Goal: Find specific page/section: Find specific page/section

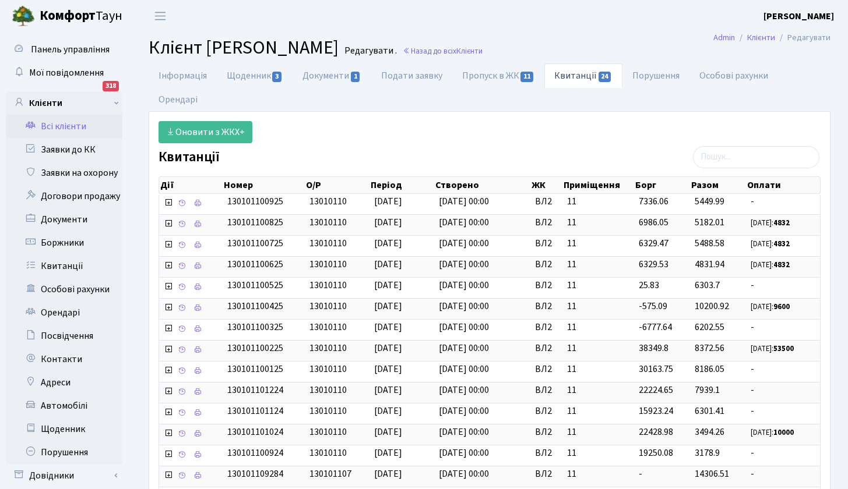
click at [75, 129] on link "Всі клієнти" at bounding box center [64, 126] width 117 height 23
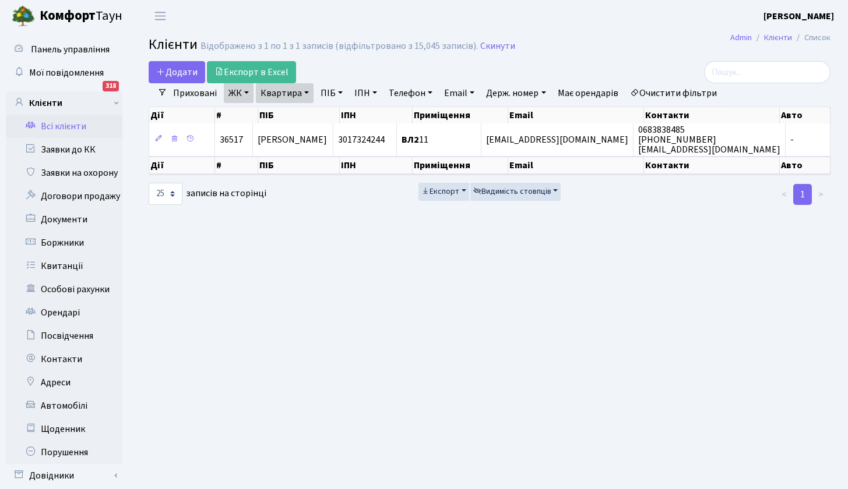
select select "25"
click at [251, 94] on link "ЖК" at bounding box center [239, 93] width 30 height 20
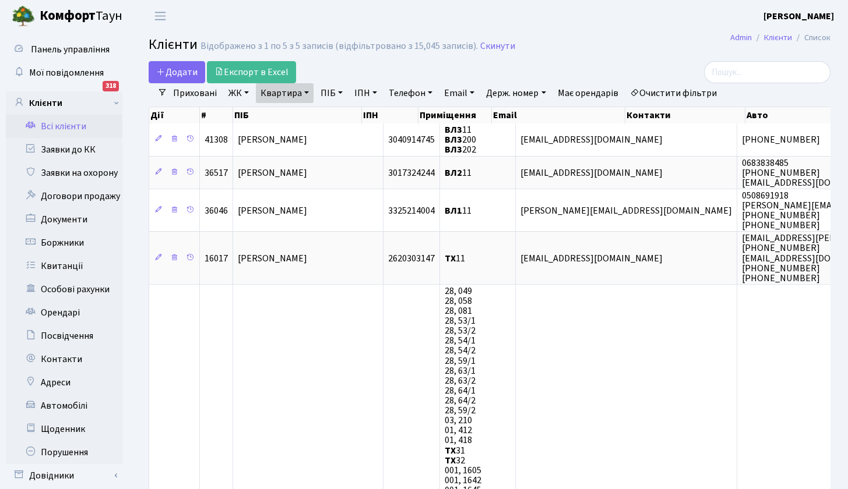
click at [285, 94] on link "Квартира" at bounding box center [285, 93] width 58 height 20
type input "21"
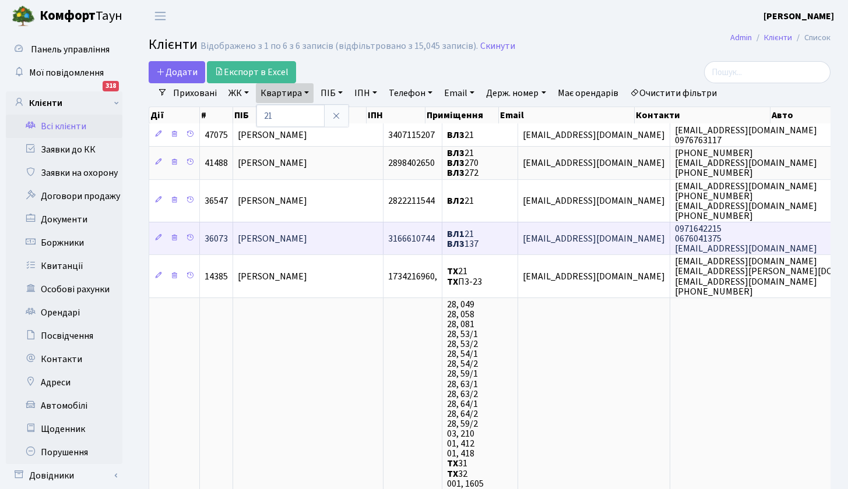
click at [290, 240] on span "[PERSON_NAME] [PERSON_NAME]" at bounding box center [272, 238] width 69 height 13
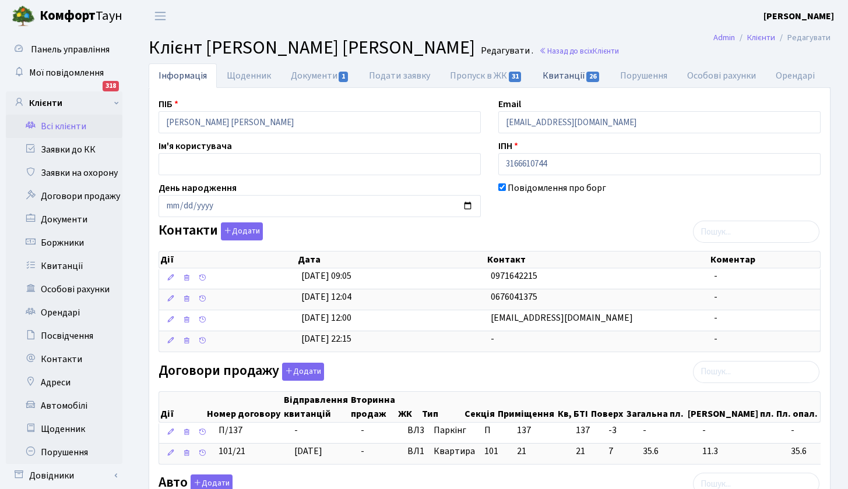
click at [570, 74] on link "Квитанції 26" at bounding box center [570, 76] width 77 height 24
select select "25"
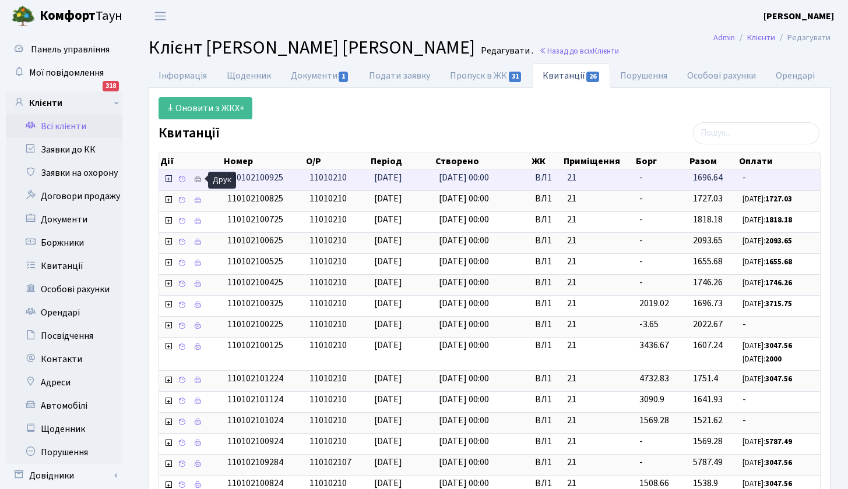
click at [197, 180] on icon at bounding box center [197, 179] width 8 height 8
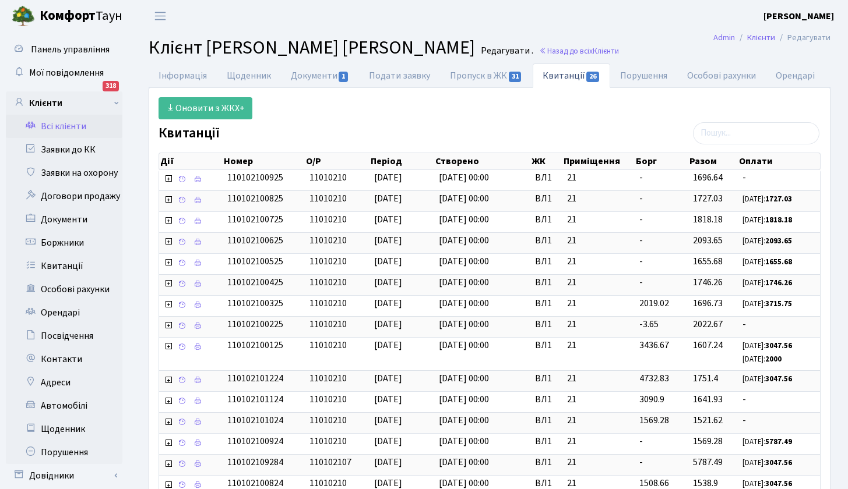
click at [73, 131] on link "Всі клієнти" at bounding box center [64, 126] width 117 height 23
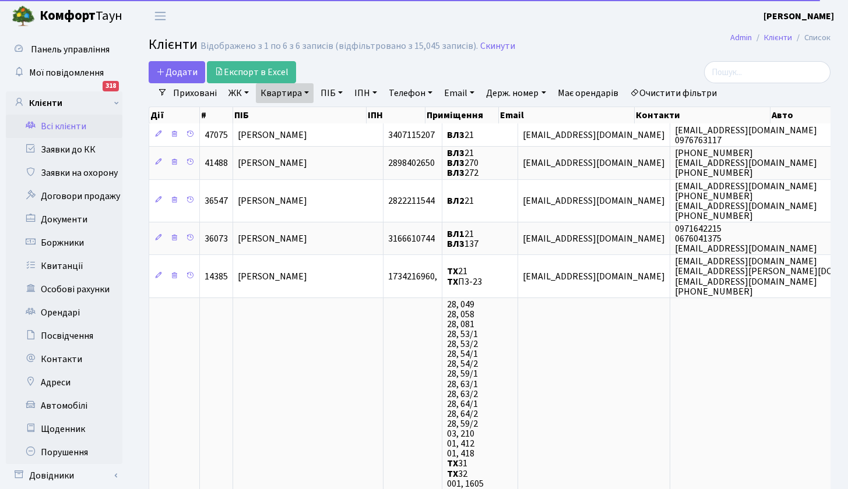
select select "25"
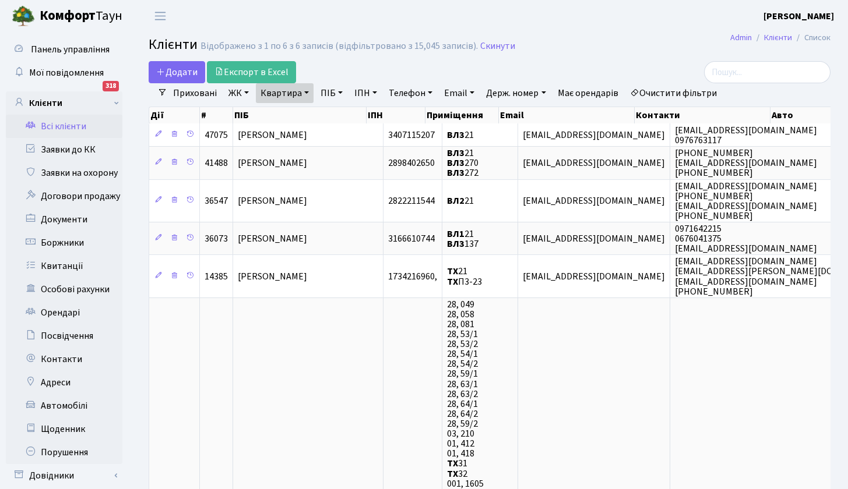
click at [306, 90] on link "Квартира" at bounding box center [285, 93] width 58 height 20
type input "60"
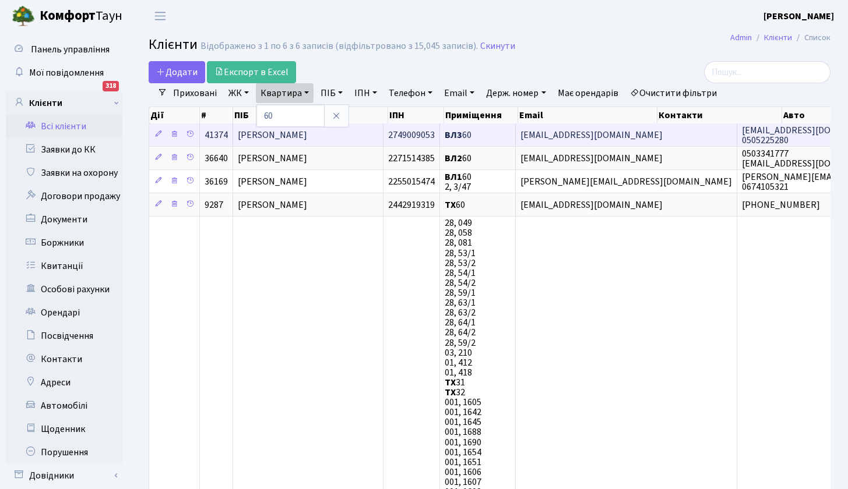
click at [304, 135] on span "Парамоненко Михайло Васильович" at bounding box center [272, 135] width 69 height 13
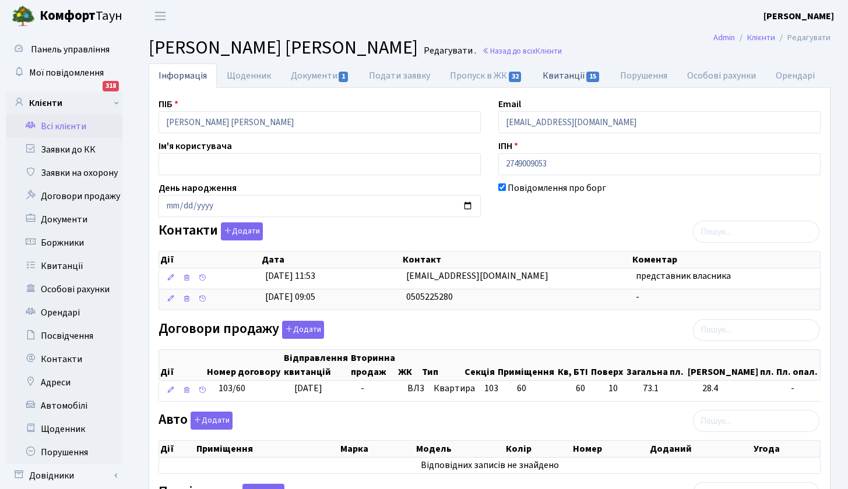
click at [571, 76] on link "Квитанції 15" at bounding box center [570, 76] width 77 height 24
select select "25"
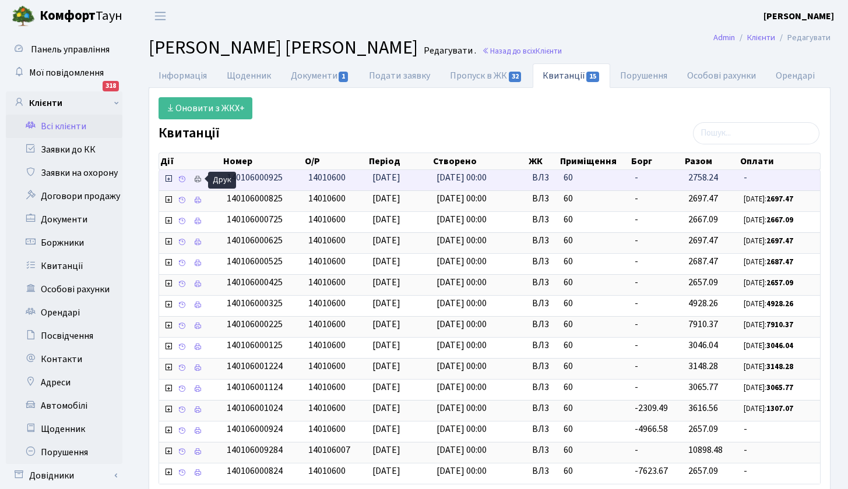
click at [199, 179] on icon at bounding box center [197, 179] width 8 height 8
